Goal: Communication & Community: Answer question/provide support

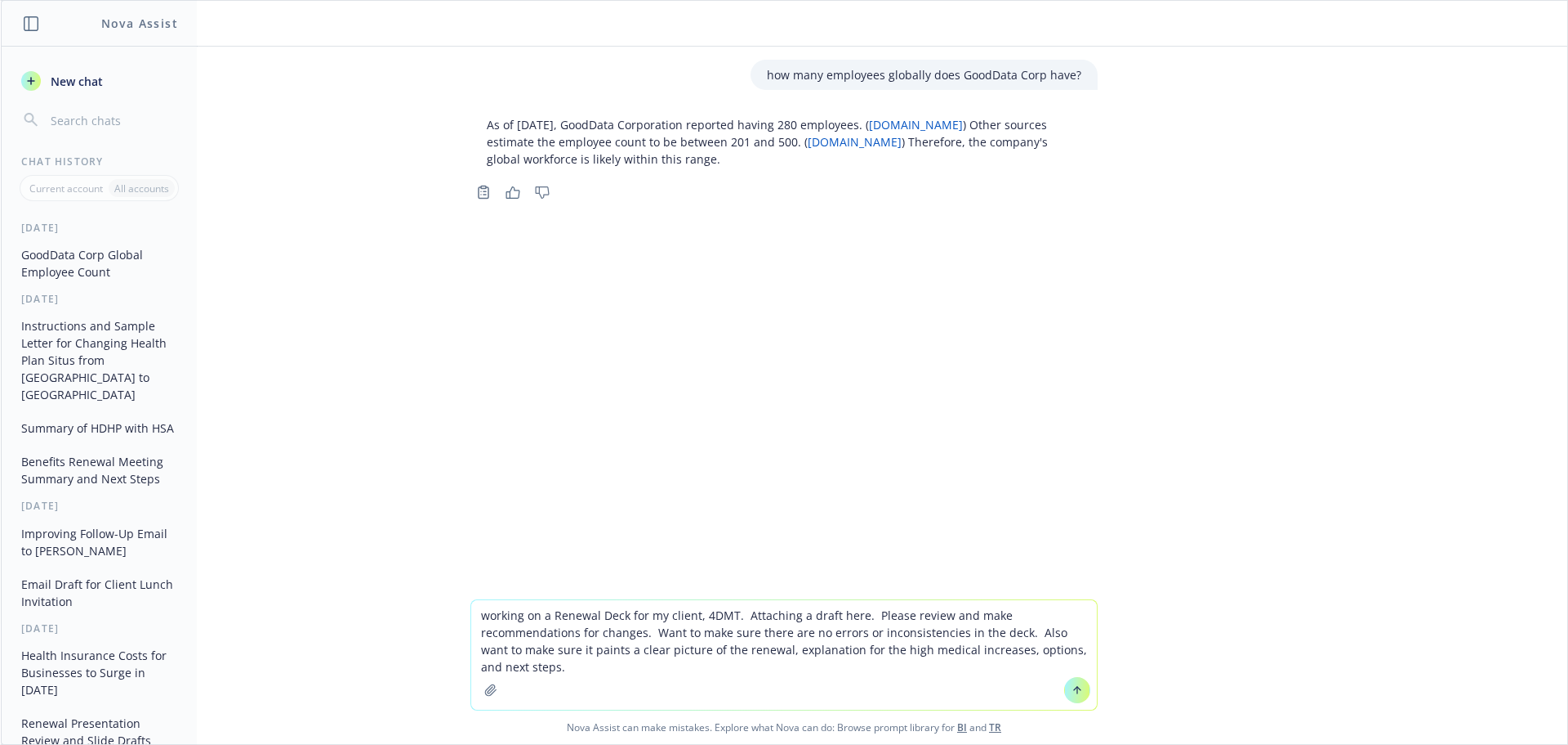
type textarea "working on a Renewal Deck for my client, 4DMT. Attaching a draft here. Please r…"
click at [485, 689] on icon "button" at bounding box center [491, 689] width 13 height 13
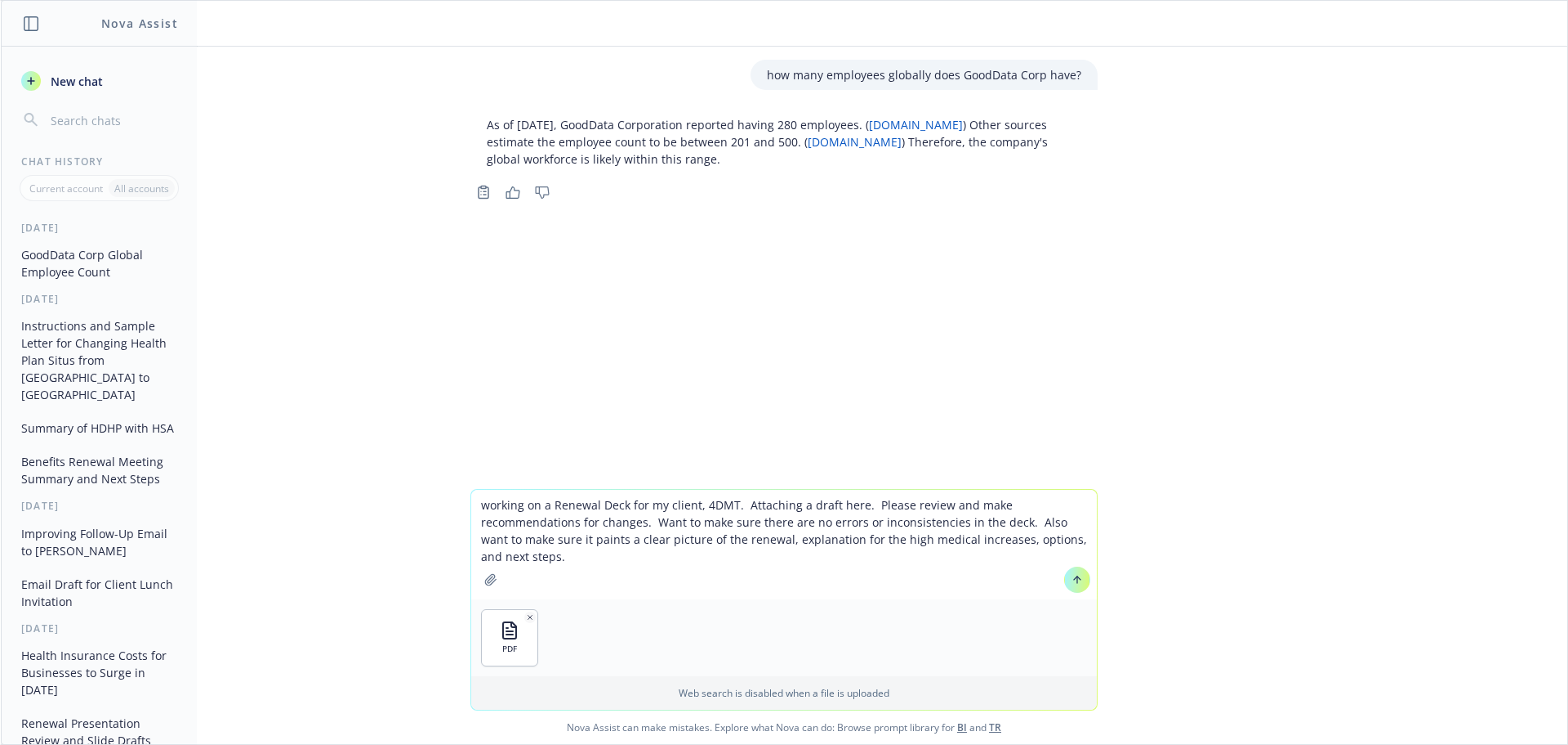
click at [1078, 578] on icon at bounding box center [1078, 579] width 0 height 6
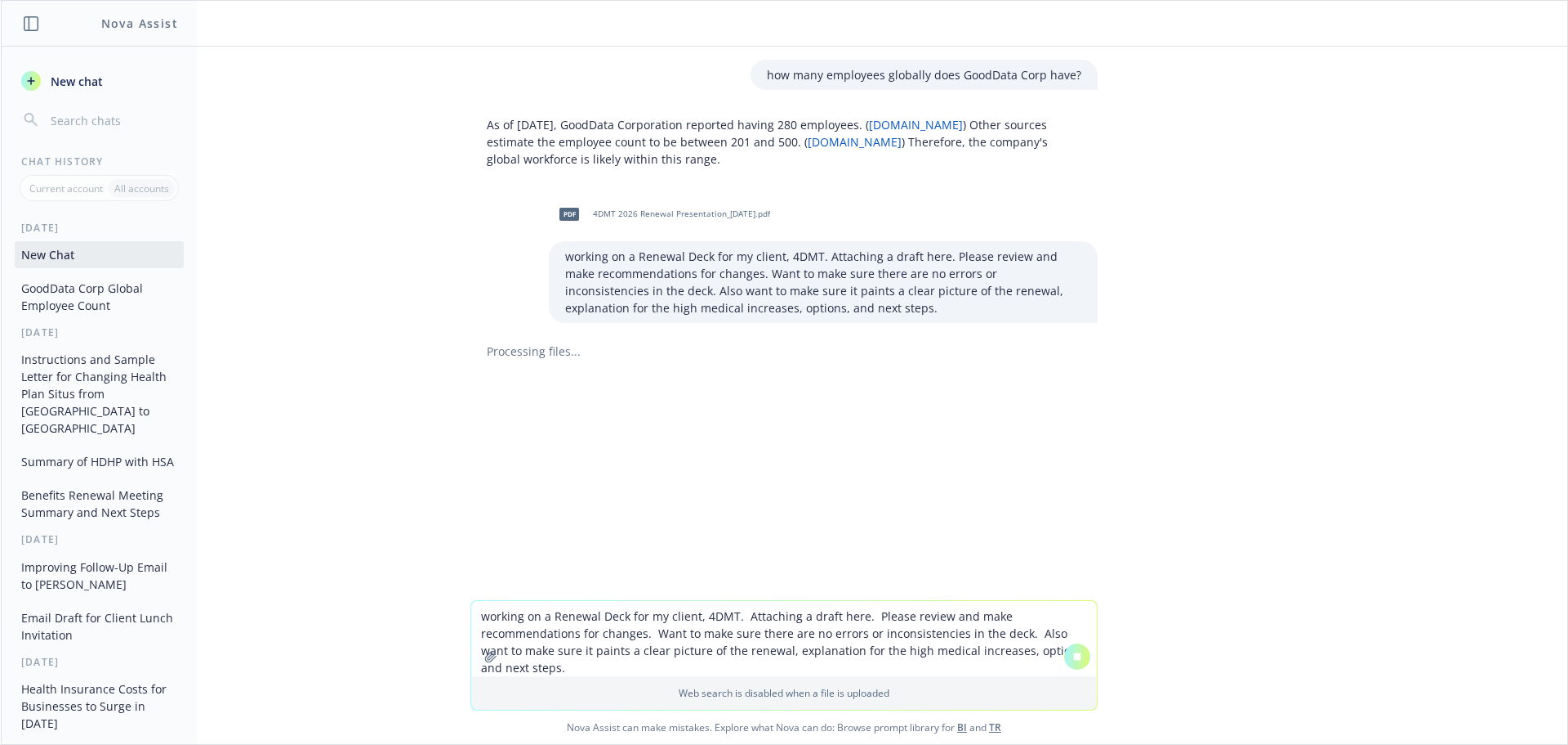
click at [480, 663] on button "button" at bounding box center [490, 656] width 26 height 26
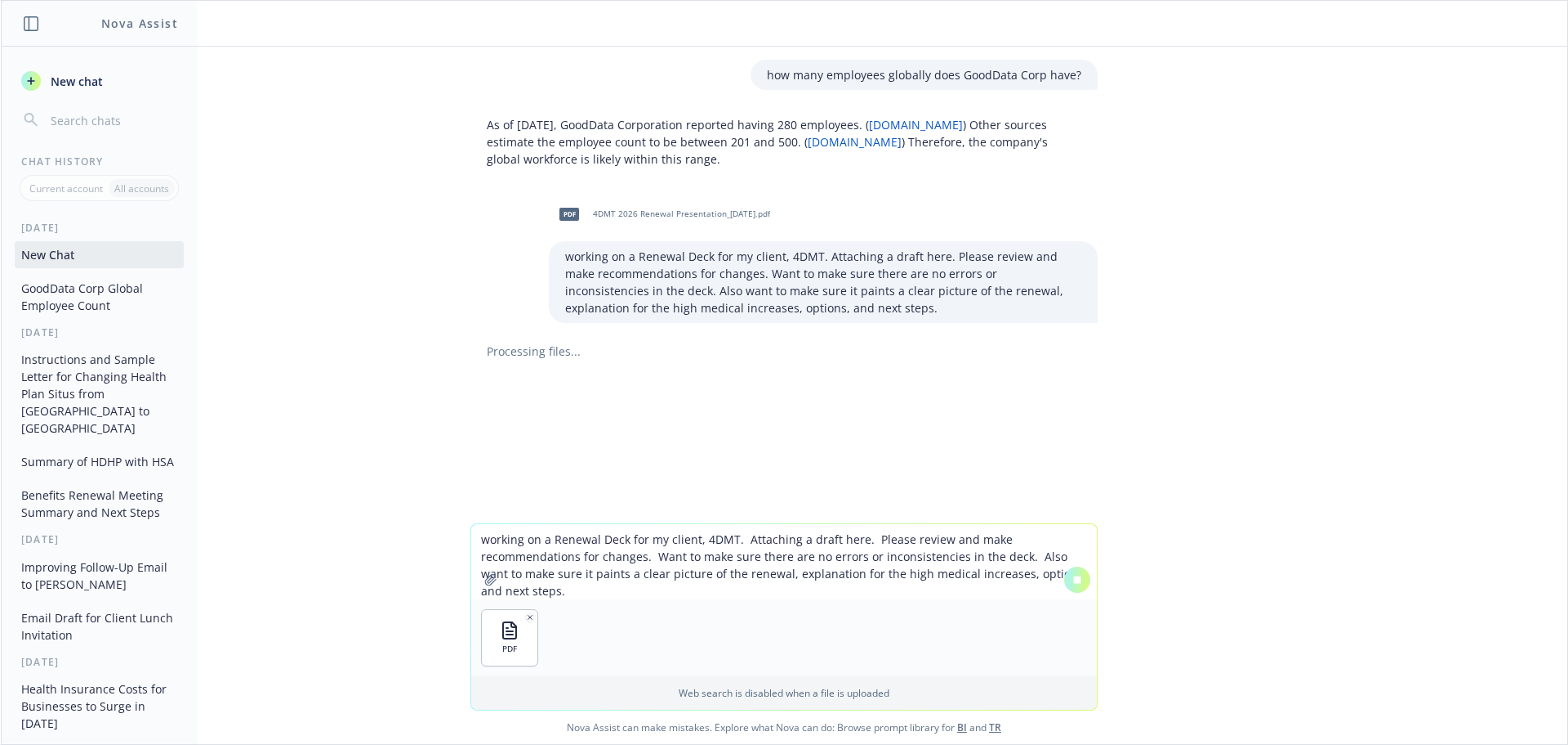
click at [762, 582] on textarea "working on a Renewal Deck for my client, 4DMT. Attaching a draft here. Please r…" at bounding box center [784, 561] width 625 height 75
click at [1189, 682] on div "working on a Renewal Deck for my client, 4DMT. Attaching a draft here. Please r…" at bounding box center [784, 633] width 1567 height 221
click at [529, 615] on icon "button" at bounding box center [530, 617] width 4 height 4
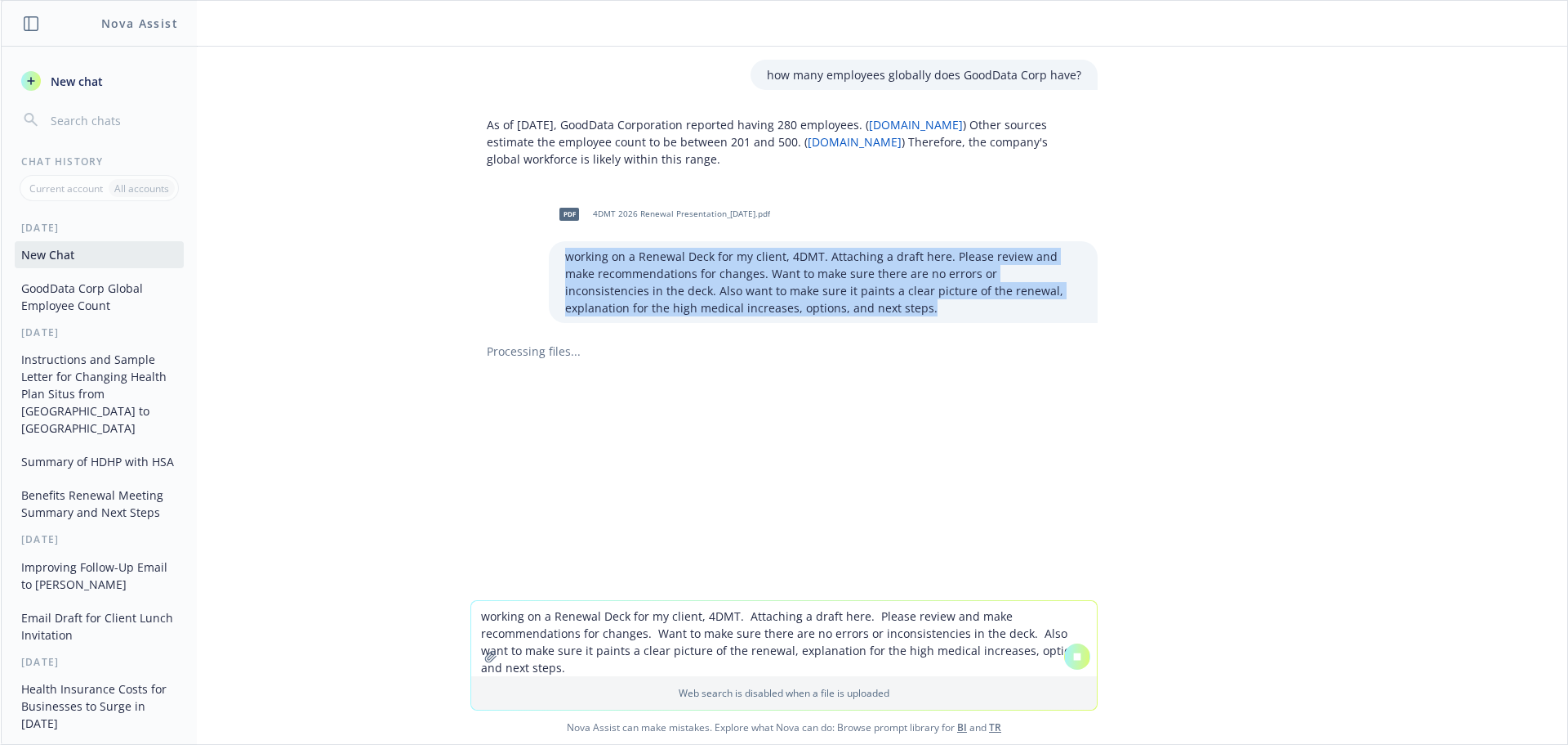
drag, startPoint x: 826, startPoint y: 316, endPoint x: 512, endPoint y: 248, distance: 321.3
click at [512, 248] on div "pdf 4DMT 2026 Renewal Presentation_[DATE].pdf working on a Renewal Deck for my …" at bounding box center [784, 258] width 653 height 129
copy p "working on a Renewal Deck for my client, 4DMT. Attaching a draft here. Please r…"
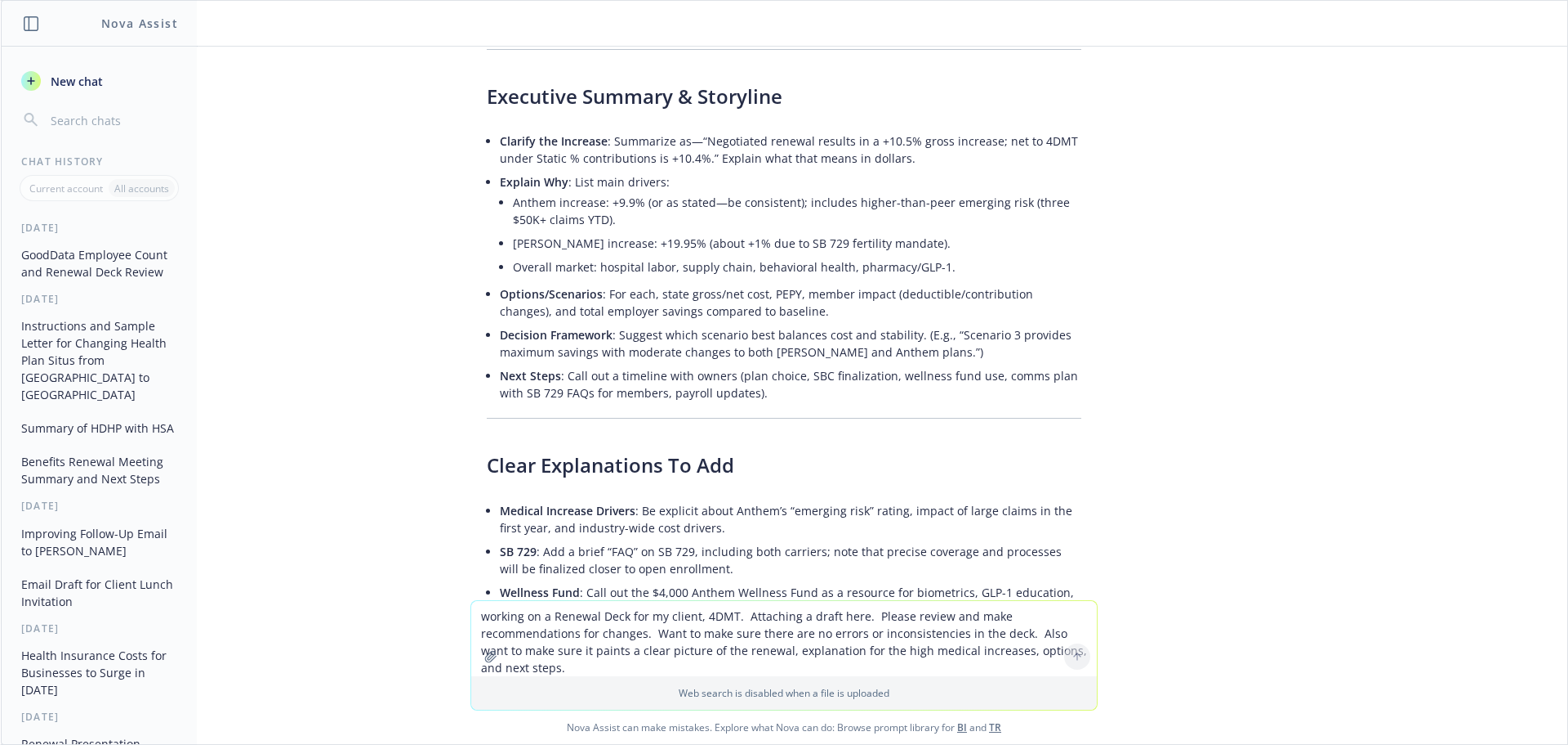
scroll to position [899, 0]
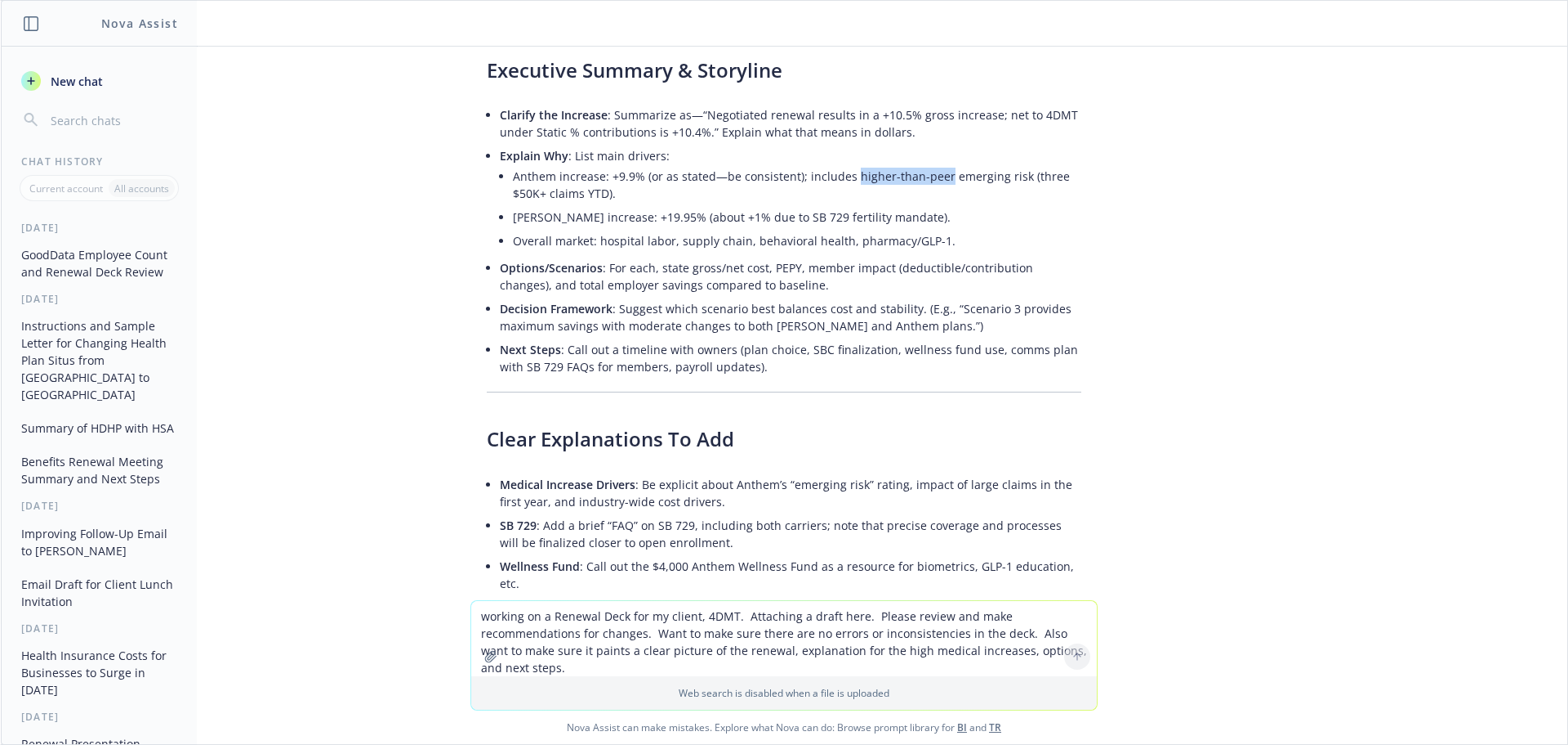
drag, startPoint x: 839, startPoint y: 142, endPoint x: 927, endPoint y: 143, distance: 88.0
click at [927, 164] on li "Anthem increase: +9.9% (or as stated—be consistent); includes higher-than-peer …" at bounding box center [797, 185] width 569 height 41
copy li "higher-than-peer"
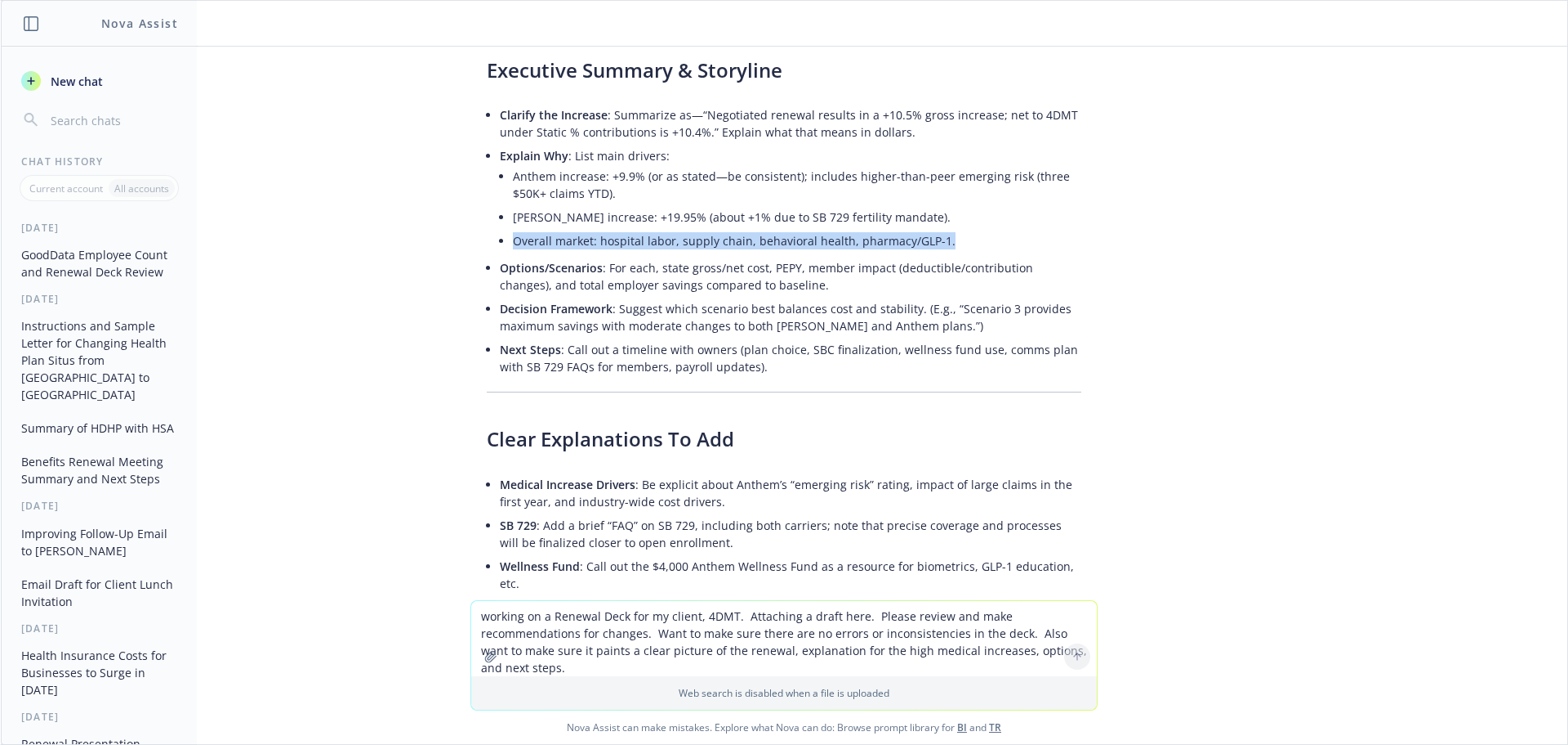
drag, startPoint x: 503, startPoint y: 207, endPoint x: 930, endPoint y: 209, distance: 427.0
click at [930, 229] on li "Overall market: hospital labor, supply chain, behavioral health, pharmacy/GLP-1." at bounding box center [797, 240] width 569 height 23
copy li "Overall market: hospital labor, supply chain, behavioral health, pharmacy/GLP-1."
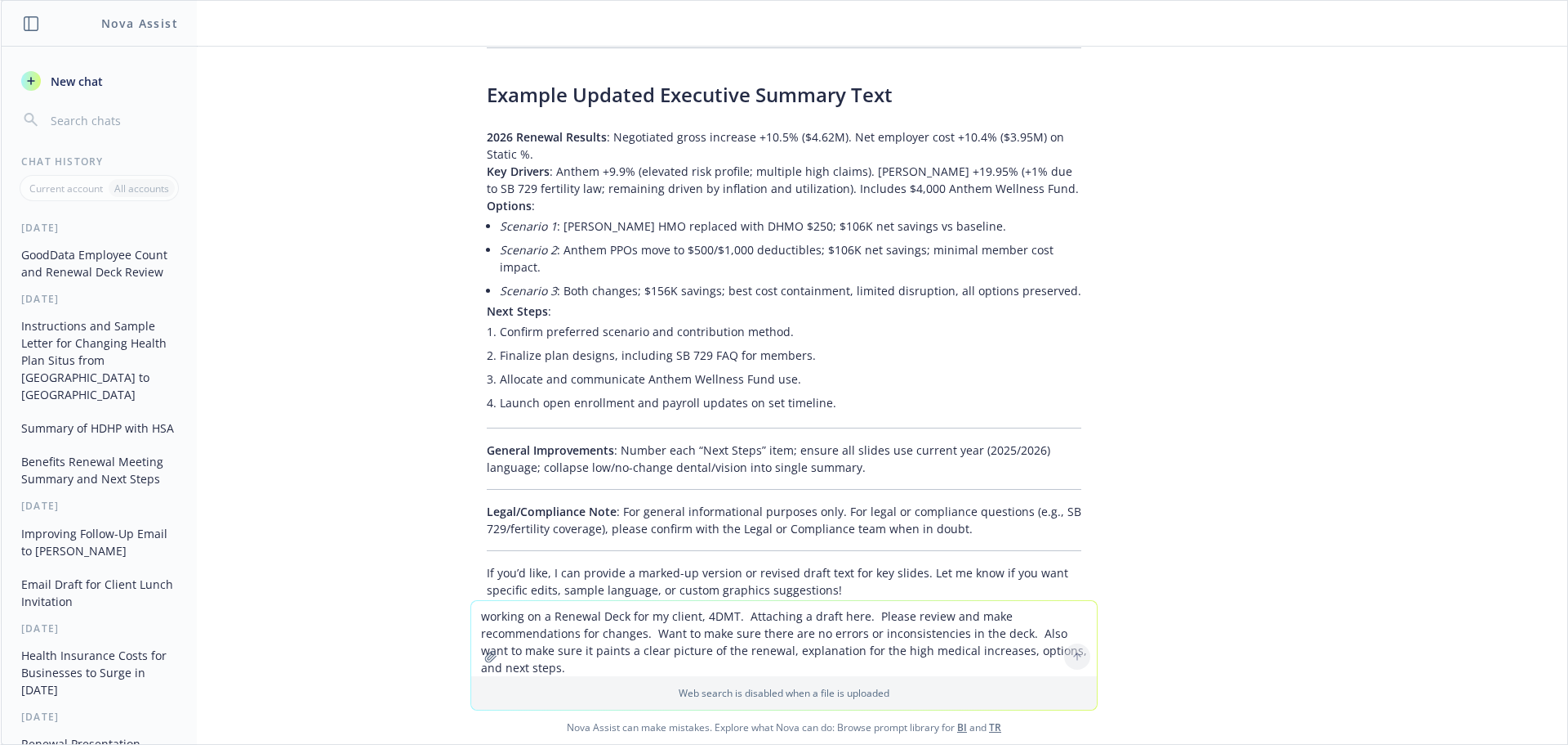
scroll to position [1738, 0]
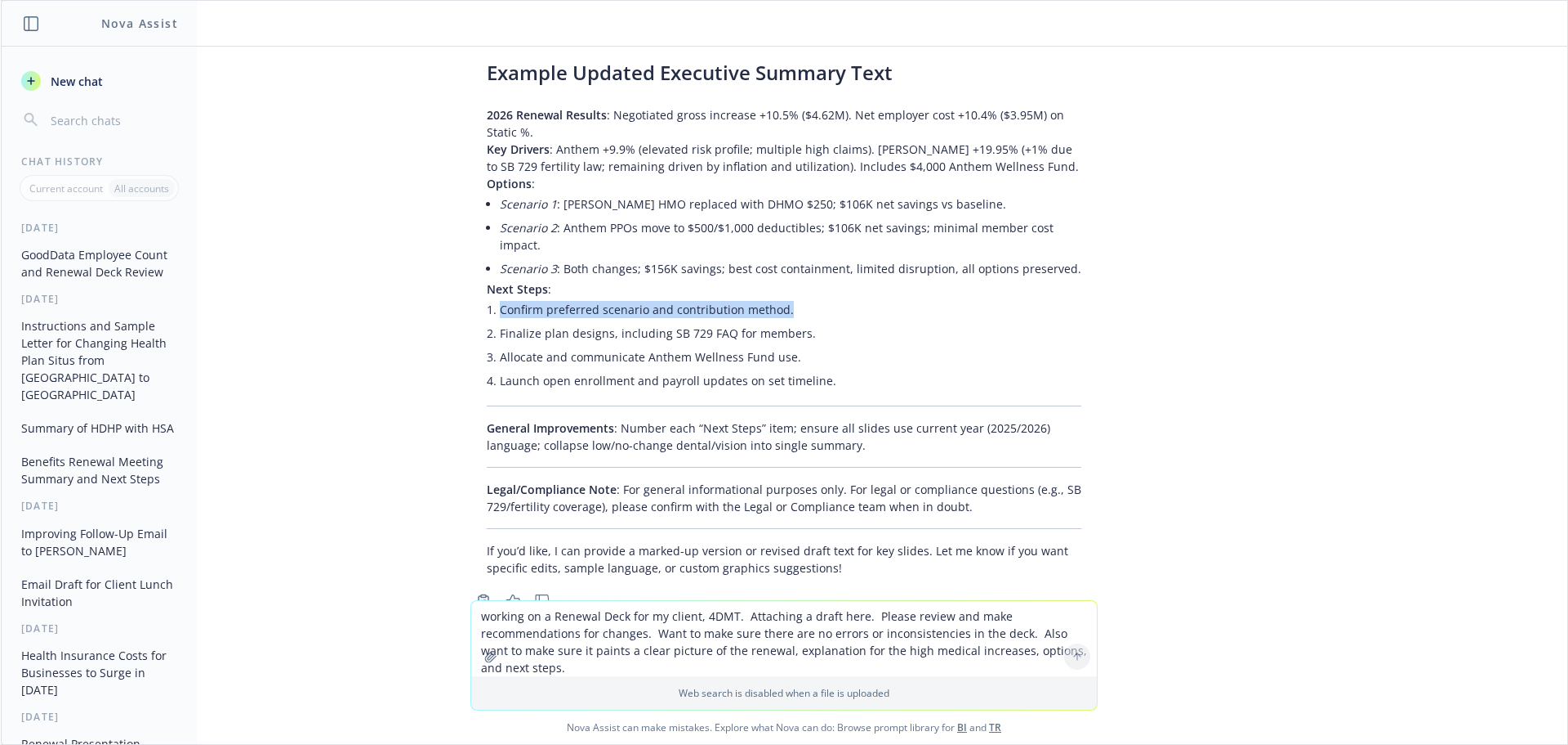
drag, startPoint x: 792, startPoint y: 246, endPoint x: 486, endPoint y: 255, distance: 306.1
click at [500, 298] on li "Confirm preferred scenario and contribution method." at bounding box center [790, 309] width 582 height 23
copy li "Confirm preferred scenario and contribution method."
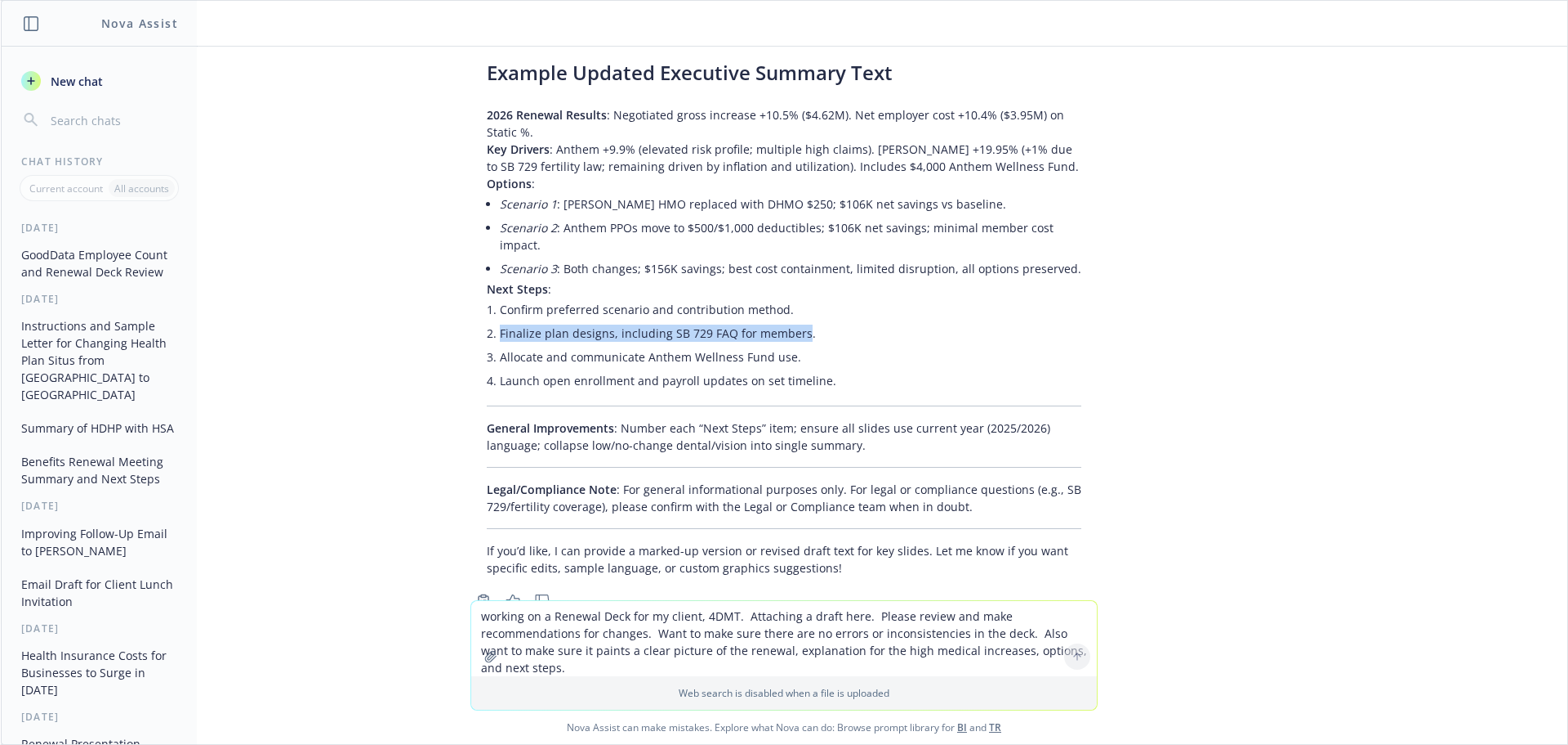
drag, startPoint x: 786, startPoint y: 282, endPoint x: 485, endPoint y: 276, distance: 301.1
click at [500, 321] on li "Finalize plan designs, including SB 729 FAQ for members." at bounding box center [790, 333] width 582 height 23
copy li "Finalize plan designs, including SB 729 FAQ for members"
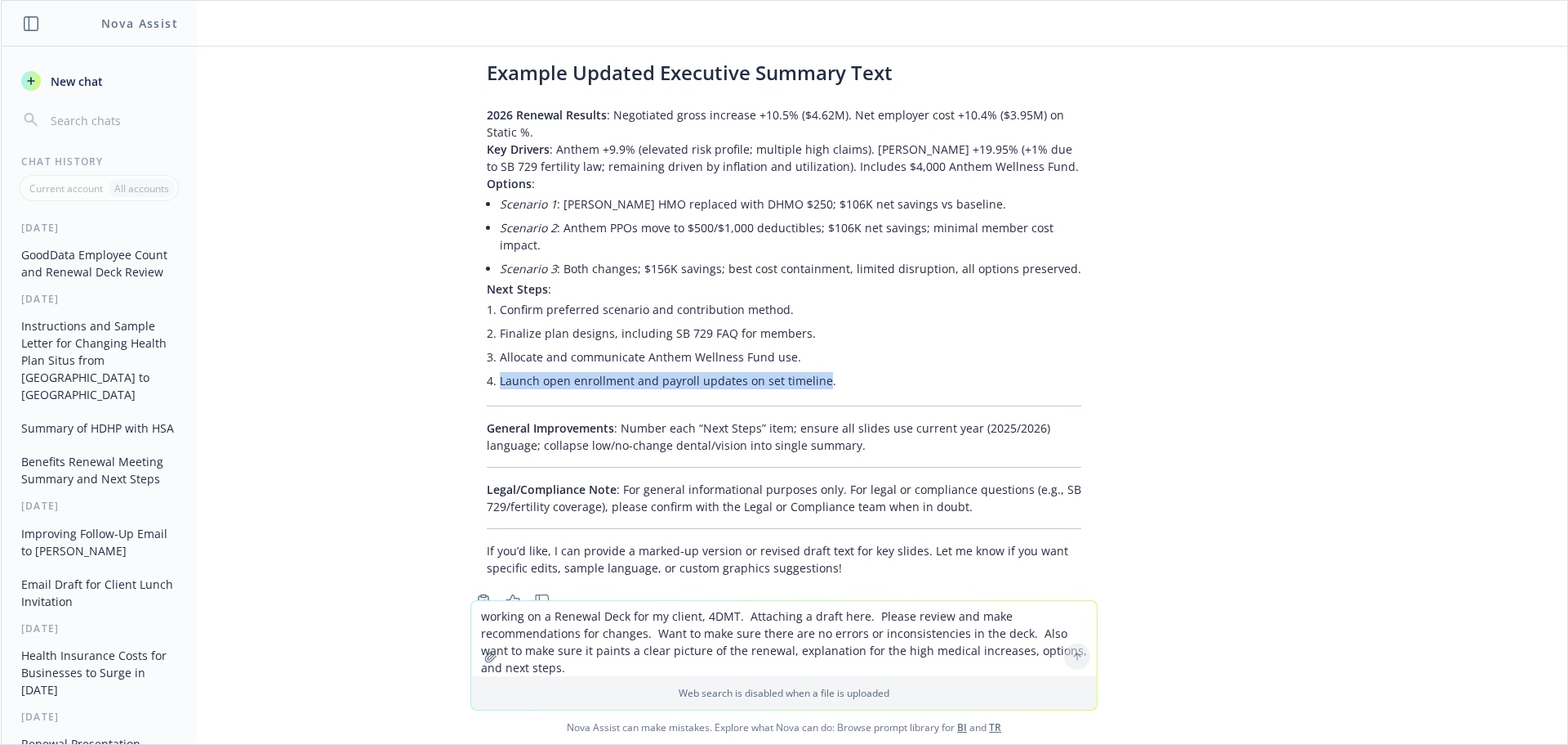
drag, startPoint x: 807, startPoint y: 331, endPoint x: 487, endPoint y: 330, distance: 320.0
click at [500, 368] on li "Launch open enrollment and payroll updates on set timeline." at bounding box center [790, 380] width 582 height 23
copy li "Launch open enrollment and payroll updates on set timeline"
click at [743, 631] on textarea "working on a Renewal Deck for my client, 4DMT. Attaching a draft here. Please r…" at bounding box center [784, 638] width 625 height 75
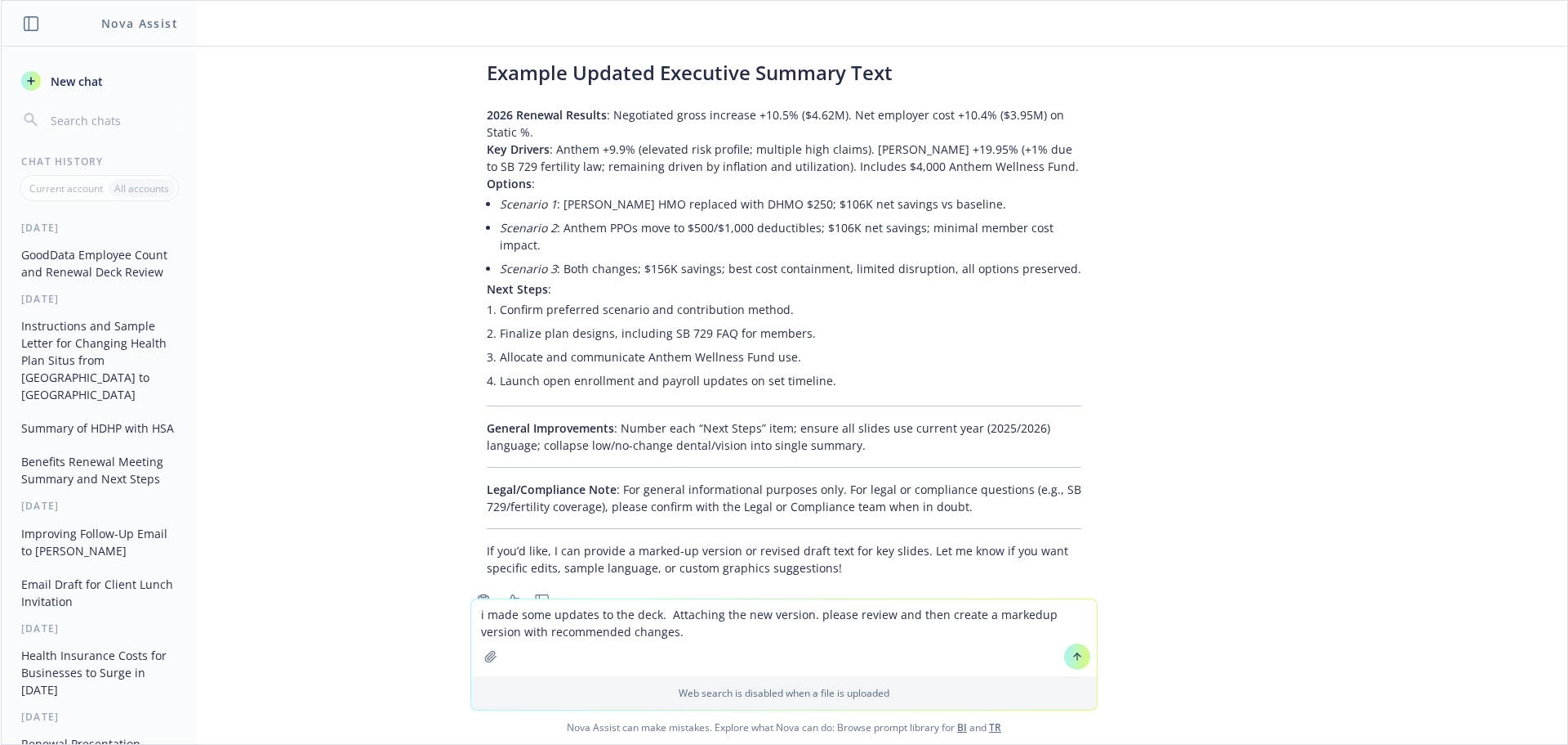
type textarea "i made some updates to the deck. Attaching the new version. please review and t…"
click at [485, 658] on icon "button" at bounding box center [491, 656] width 13 height 13
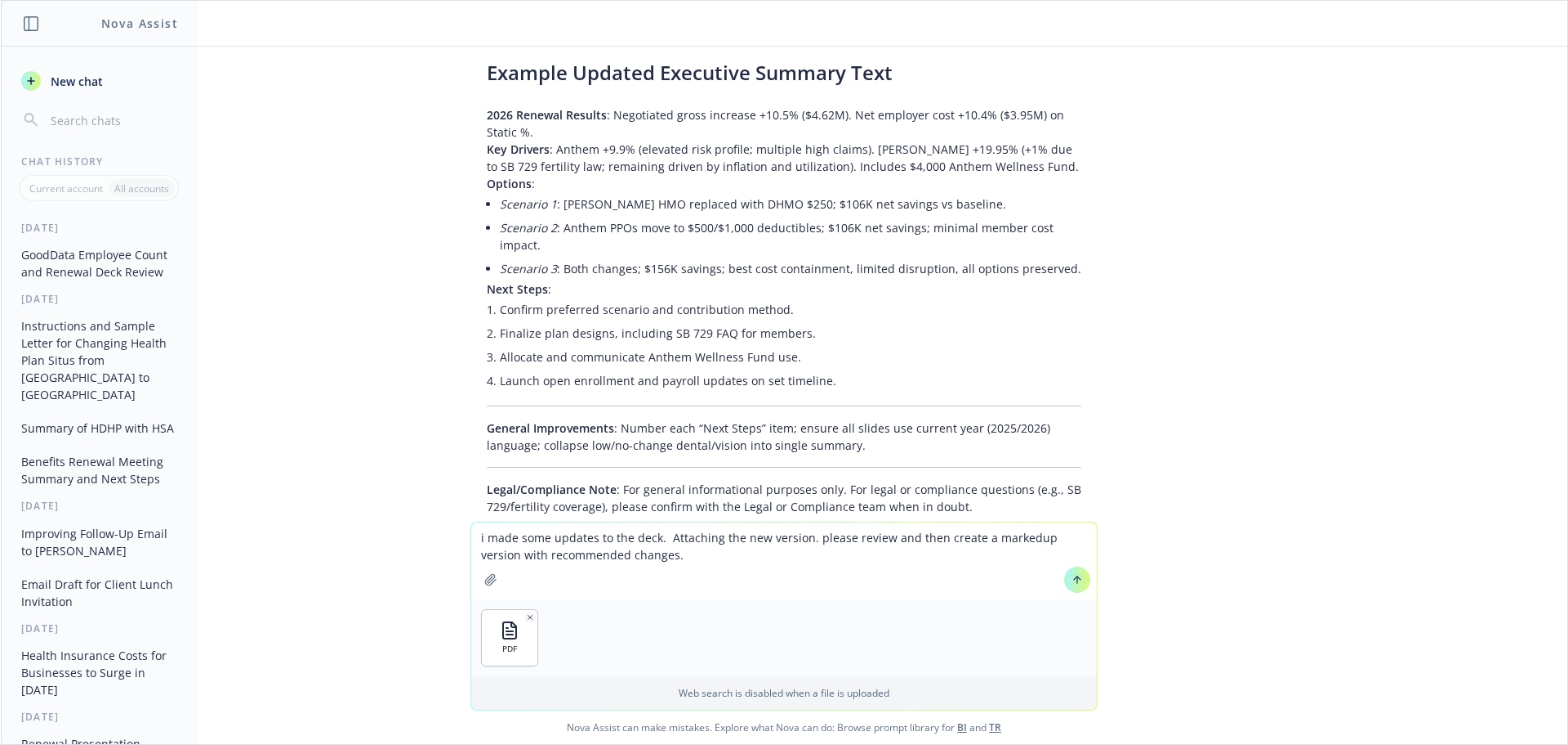
click at [1072, 576] on icon at bounding box center [1077, 579] width 12 height 12
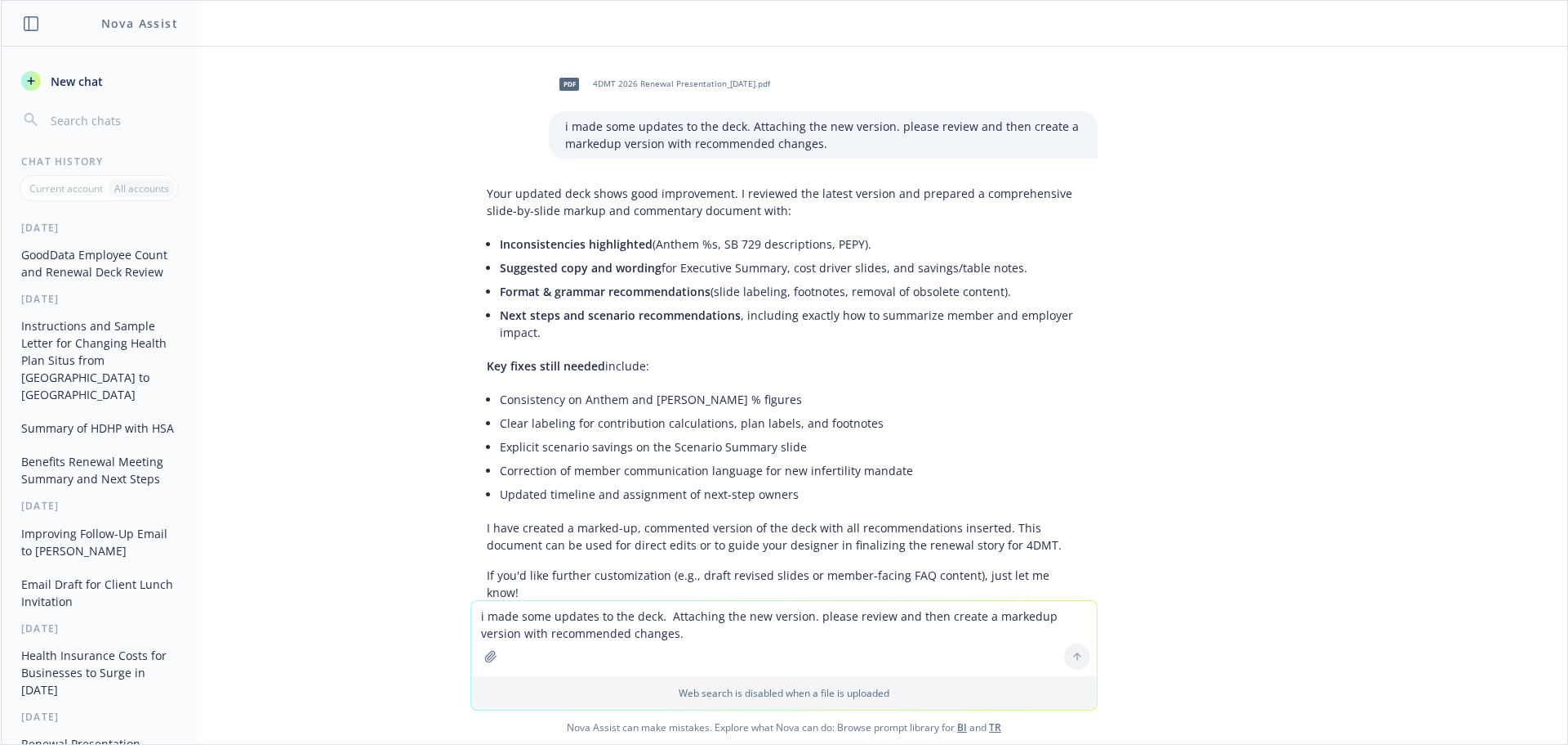
scroll to position [2361, 0]
